Goal: Information Seeking & Learning: Understand process/instructions

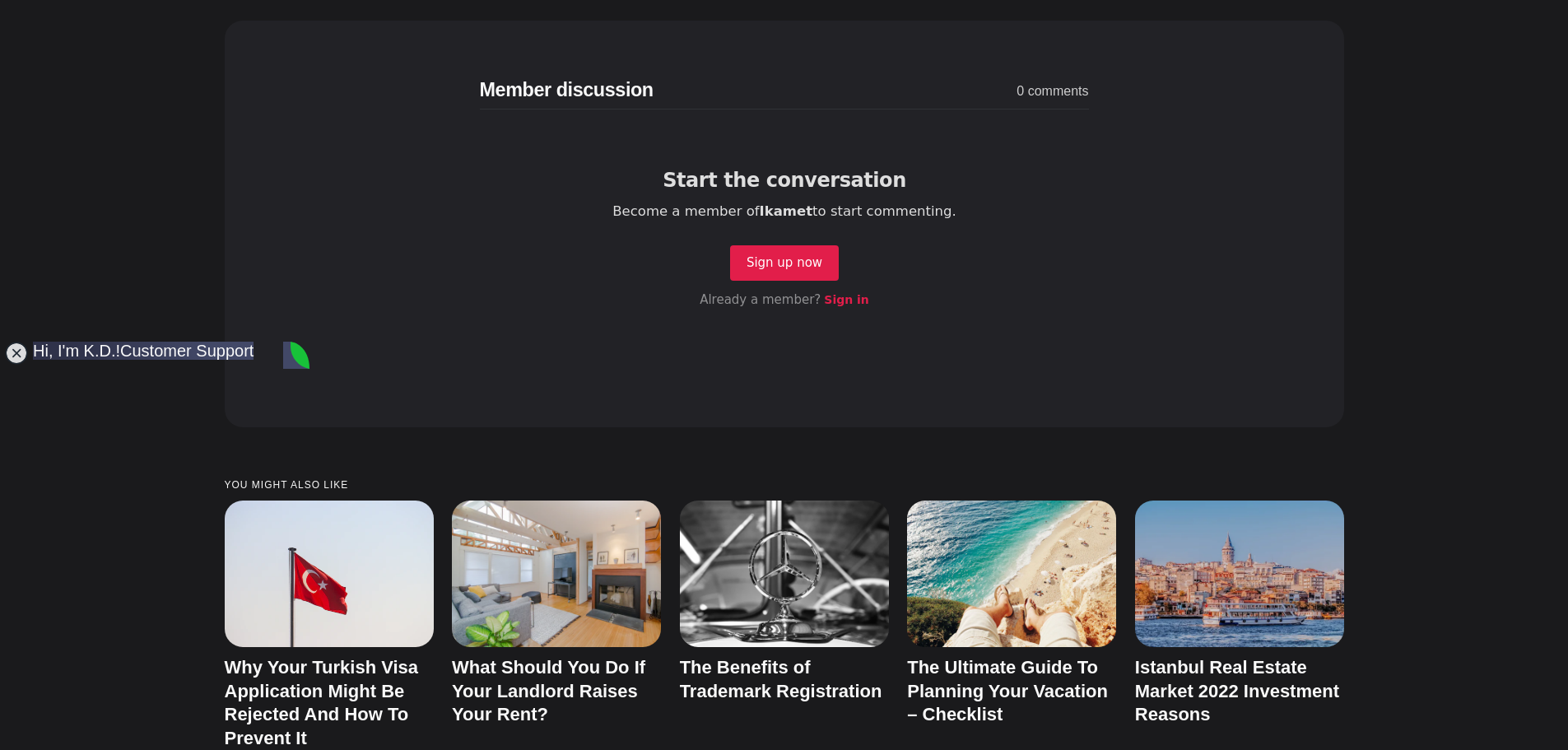
scroll to position [7739, 0]
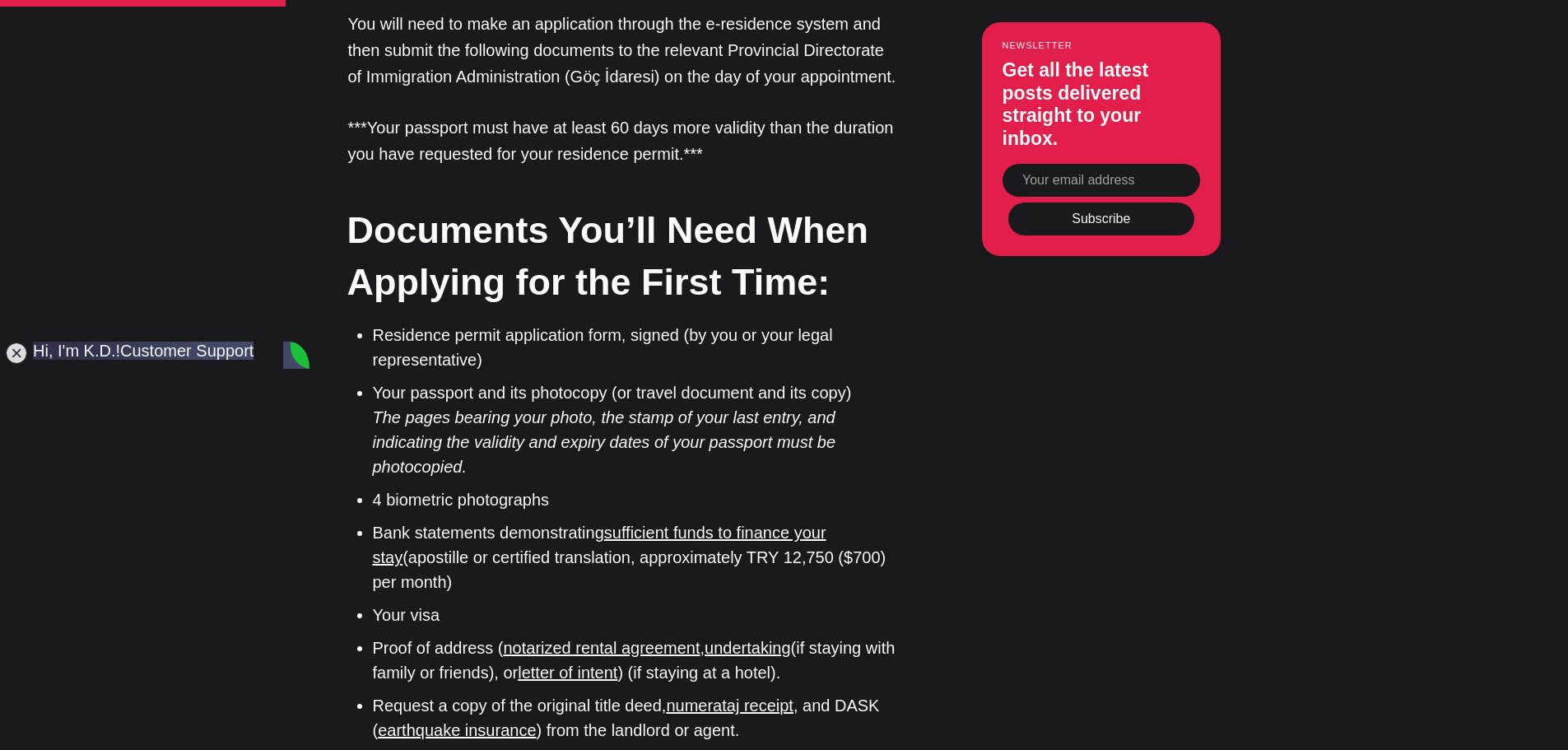
drag, startPoint x: 1519, startPoint y: 2, endPoint x: 181, endPoint y: 596, distance: 1463.9
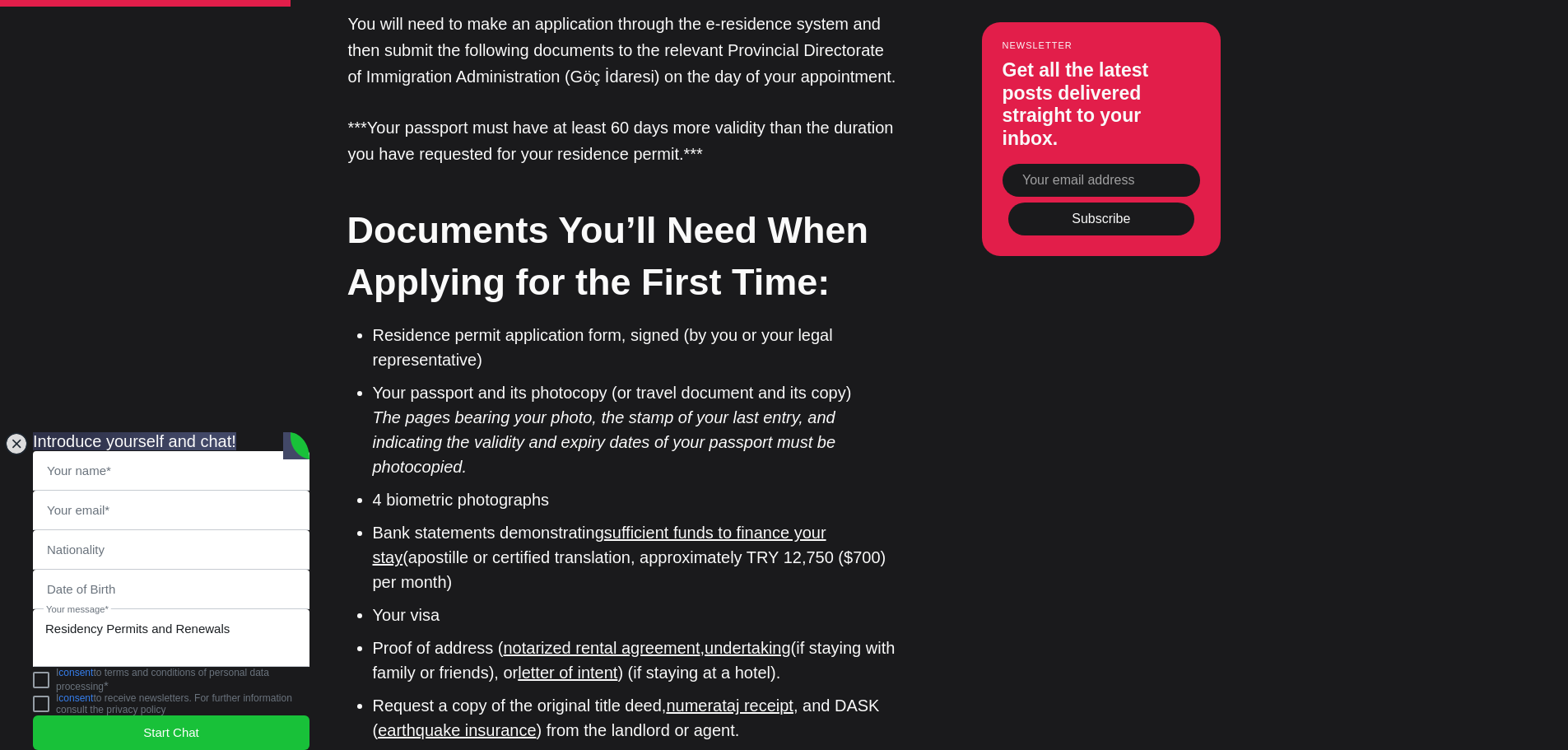
scroll to position [1976, 0]
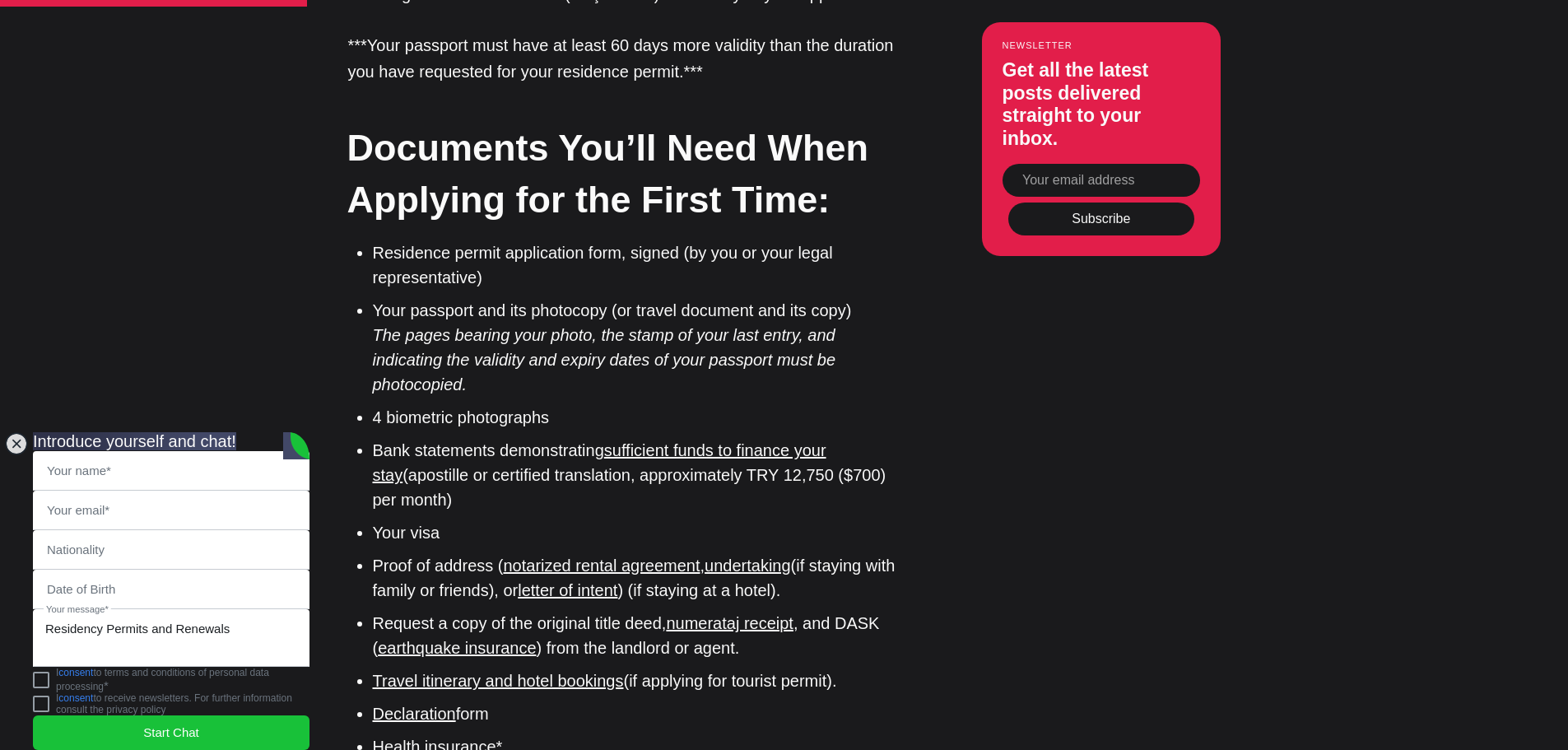
drag, startPoint x: 1537, startPoint y: 0, endPoint x: 1085, endPoint y: 408, distance: 608.9
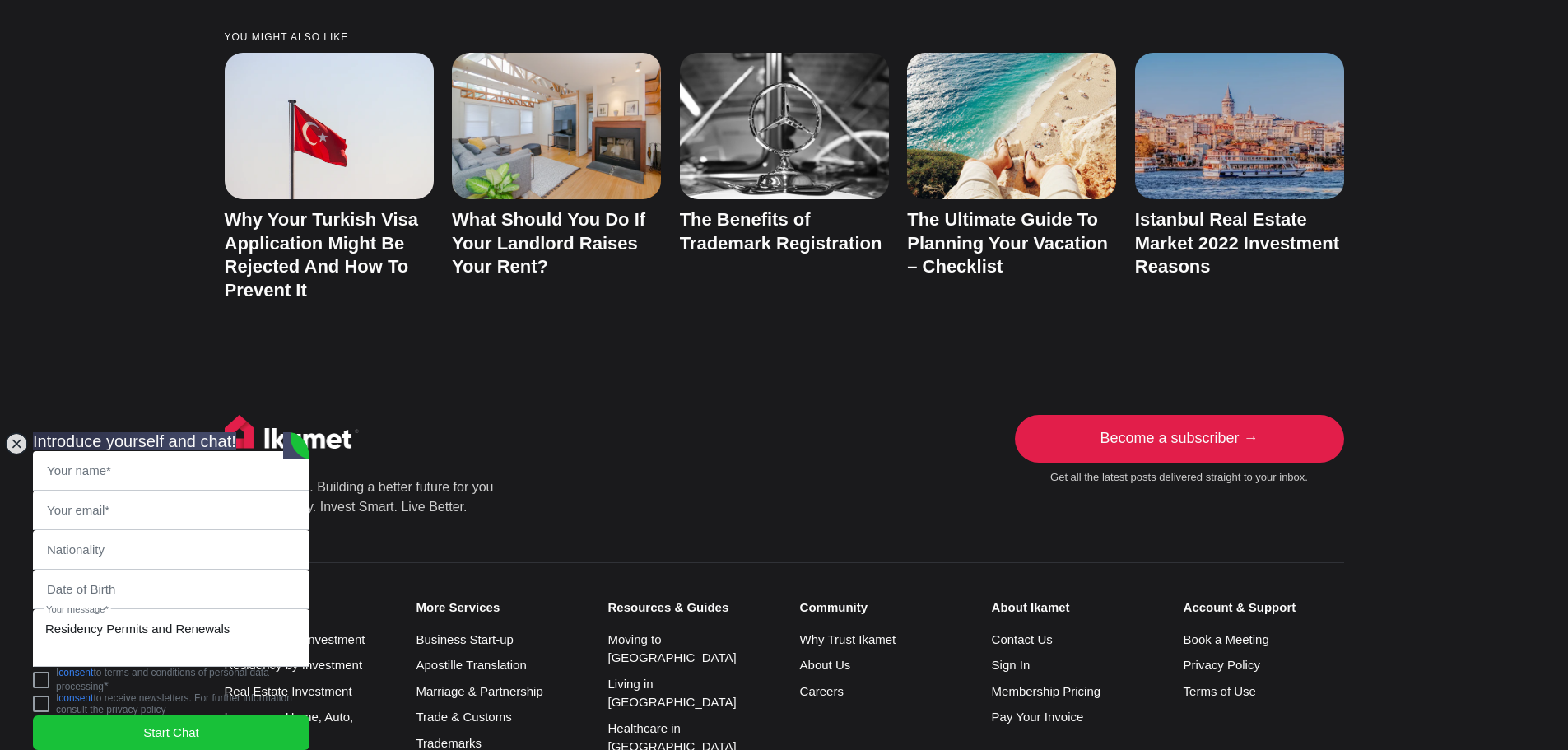
scroll to position [8095, 0]
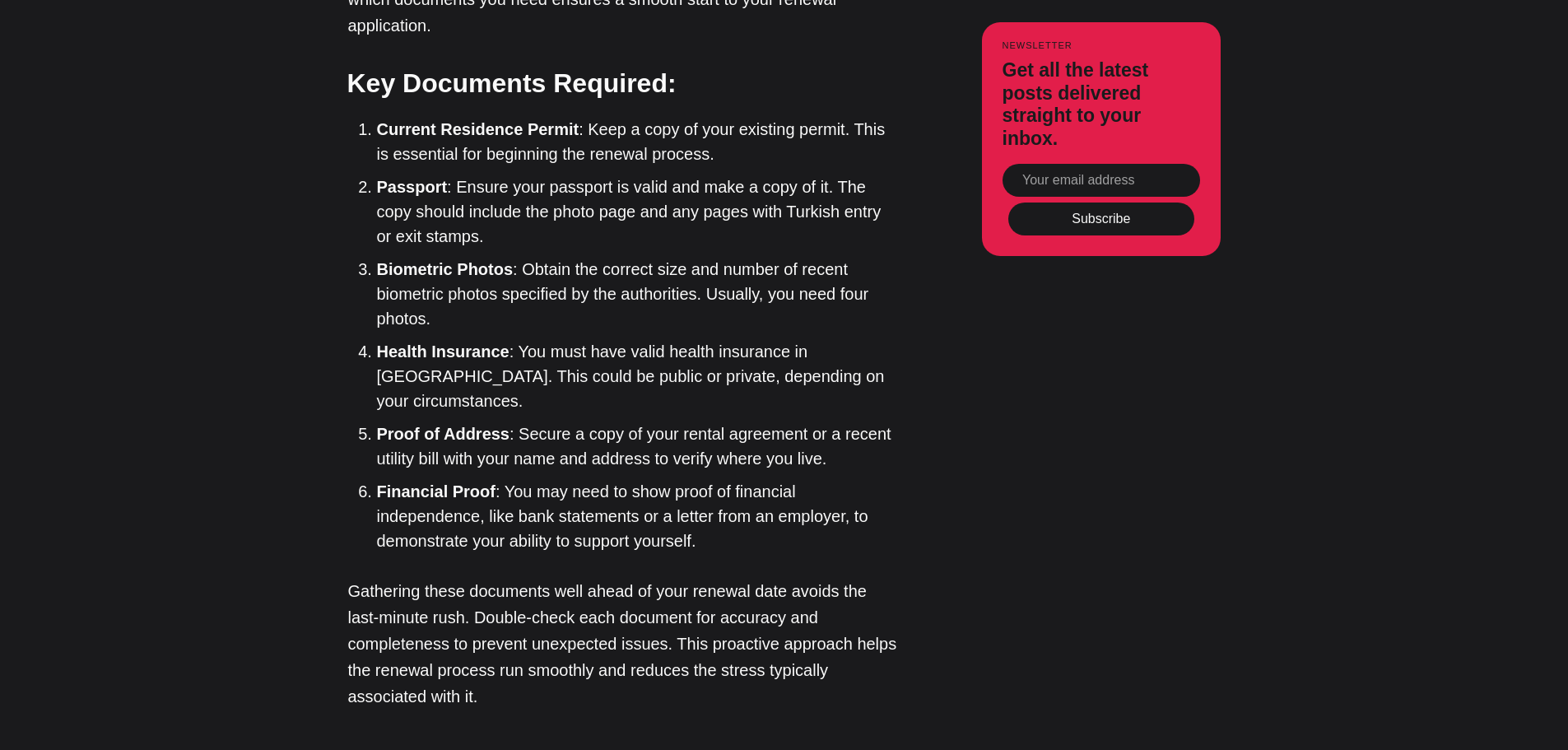
scroll to position [2141, 0]
